Goal: Navigation & Orientation: Understand site structure

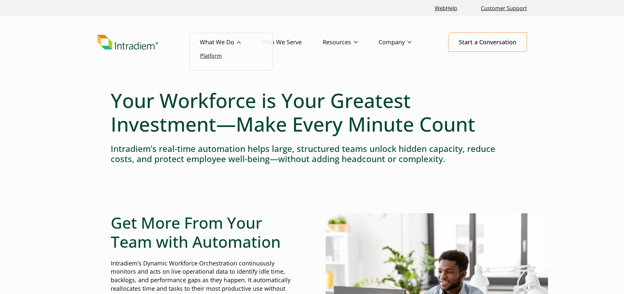
click at [207, 55] on link "Platform" at bounding box center [211, 55] width 22 height 7
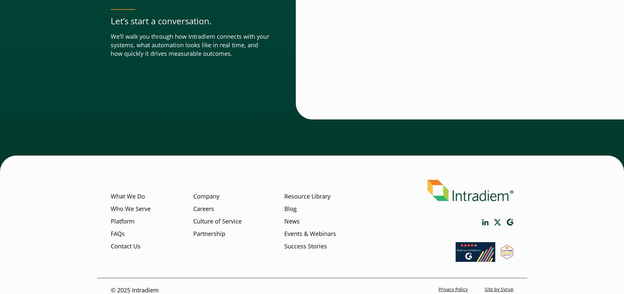
scroll to position [2302, 0]
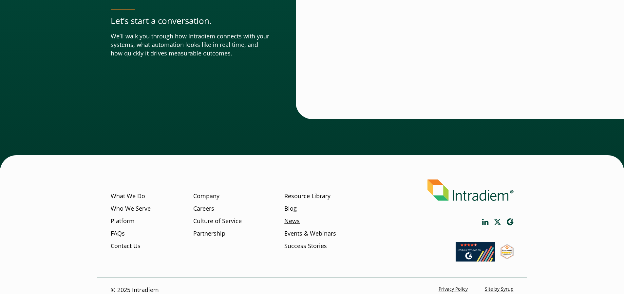
click at [287, 217] on link "News" at bounding box center [291, 221] width 15 height 9
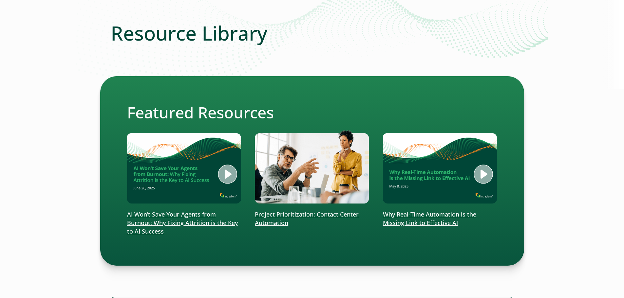
scroll to position [98, 0]
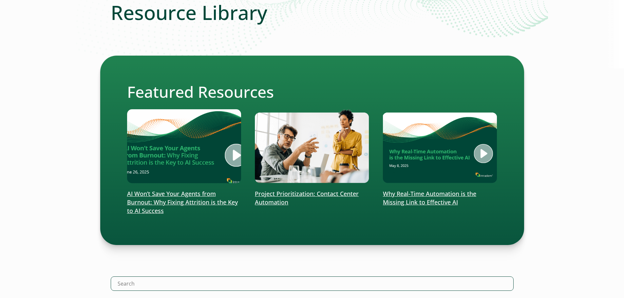
click at [225, 156] on img at bounding box center [184, 146] width 137 height 89
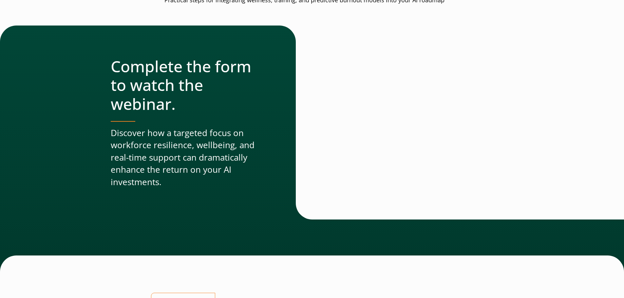
scroll to position [328, 0]
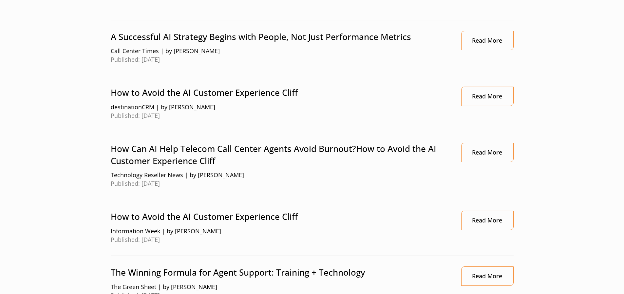
scroll to position [262, 0]
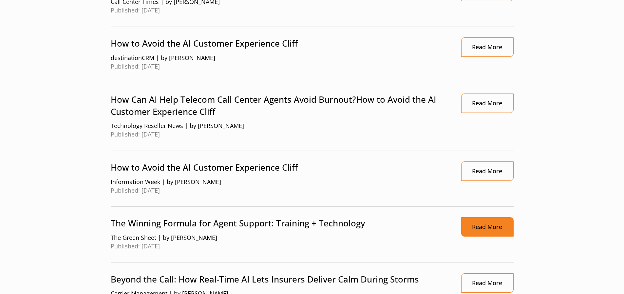
click at [486, 227] on link "Read More" at bounding box center [487, 226] width 52 height 19
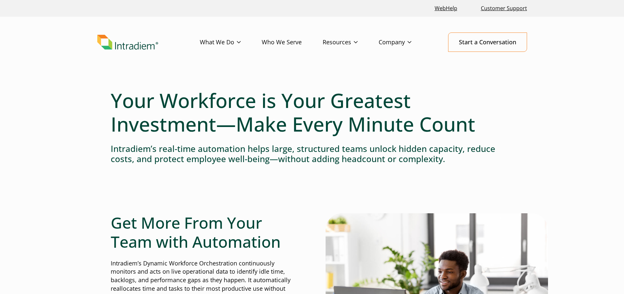
click at [281, 43] on link "Who We Serve" at bounding box center [292, 42] width 61 height 19
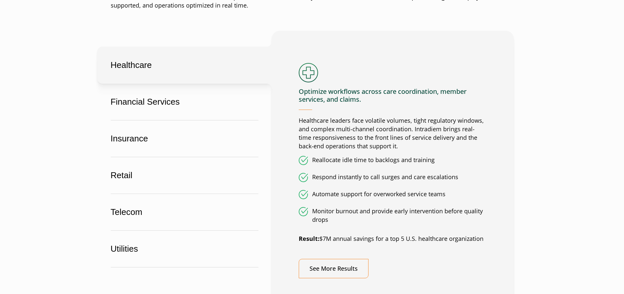
scroll to position [426, 0]
